Goal: Transaction & Acquisition: Purchase product/service

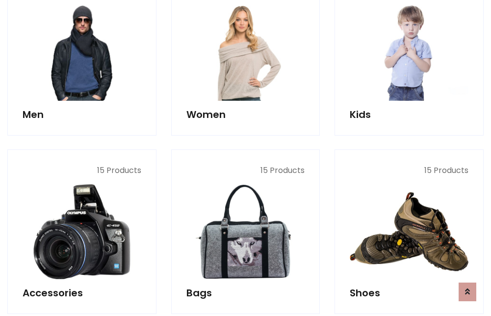
scroll to position [712, 0]
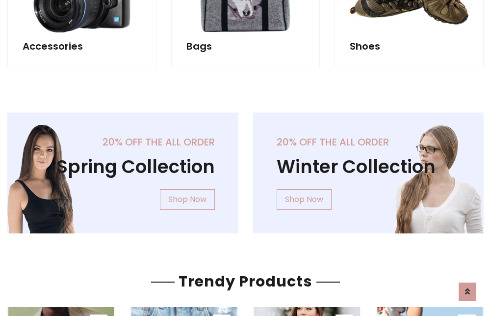
click at [246, 169] on div "20% off the all order Winter Collection Shop Now" at bounding box center [369, 180] width 246 height 136
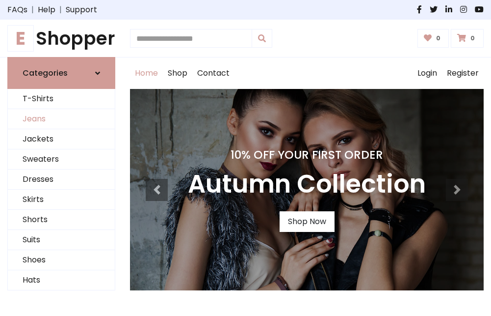
click at [61, 119] on link "Jeans" at bounding box center [61, 119] width 107 height 20
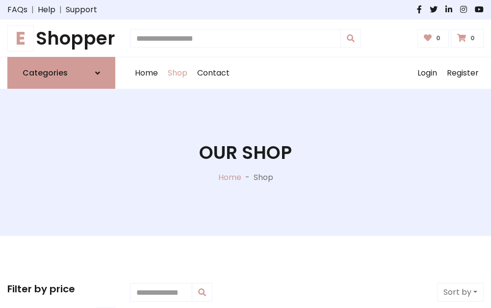
scroll to position [310, 0]
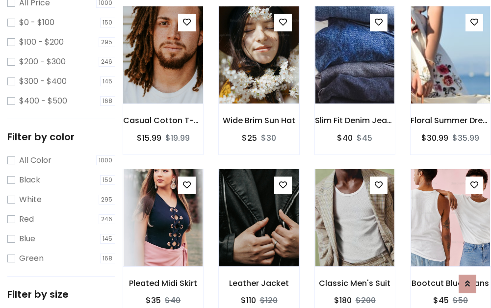
click at [163, 77] on img at bounding box center [163, 55] width 95 height 236
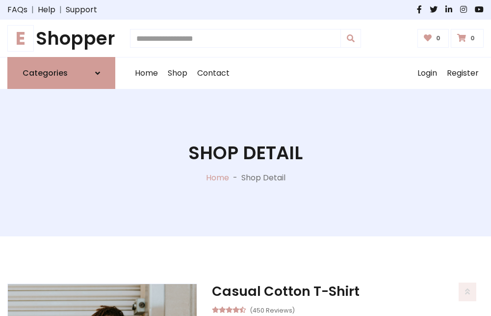
scroll to position [106, 0]
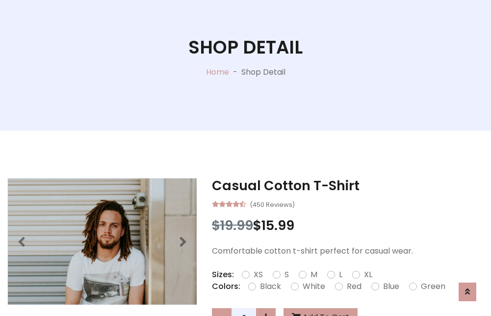
click at [353, 286] on label "Red" at bounding box center [354, 286] width 15 height 12
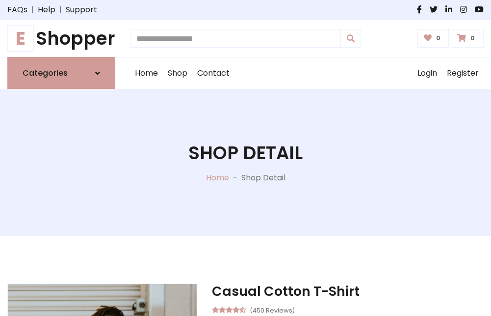
scroll to position [106, 0]
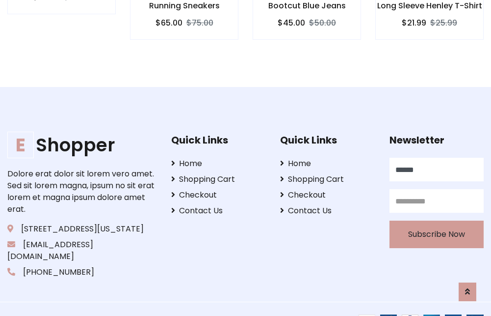
type input "******"
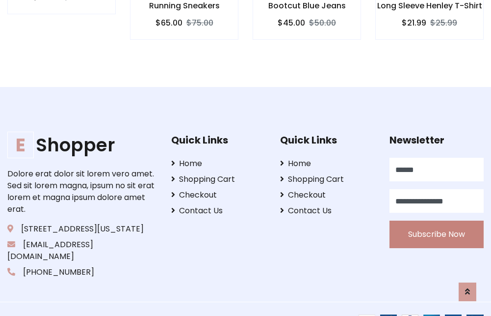
type input "**********"
click at [436, 222] on button "Subscribe Now" at bounding box center [437, 233] width 94 height 27
